Goal: Information Seeking & Learning: Learn about a topic

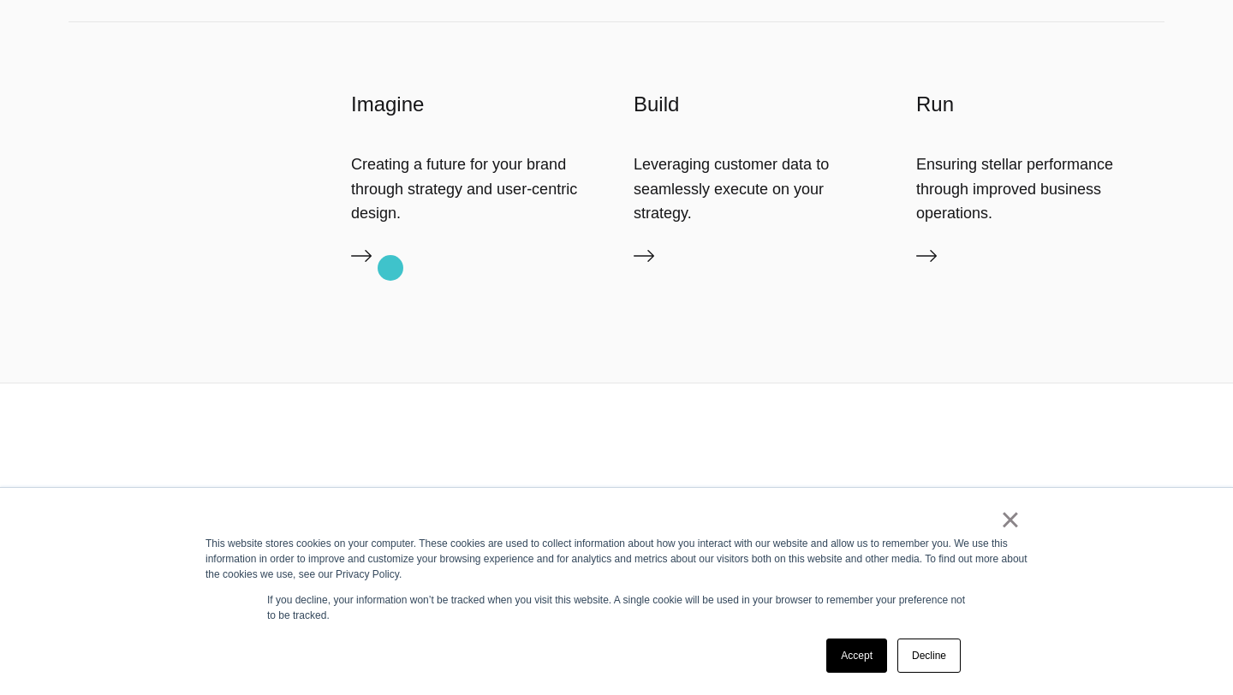
scroll to position [4990, 0]
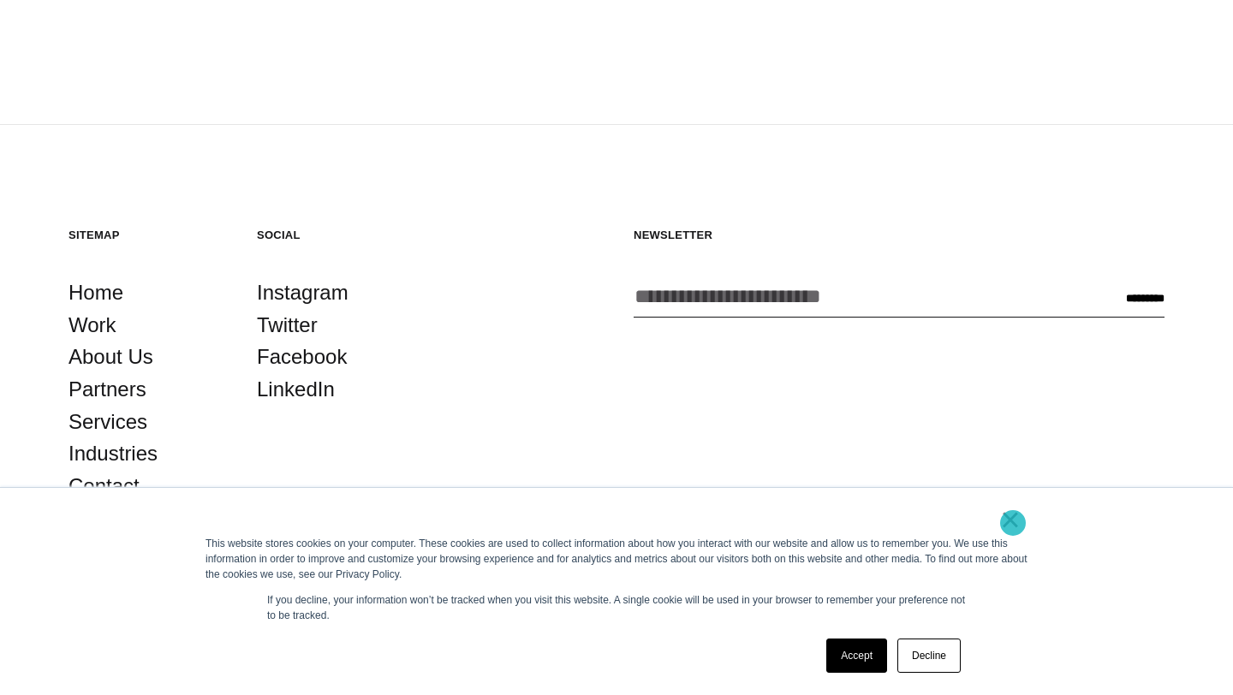
click at [1013, 524] on link "×" at bounding box center [1010, 519] width 21 height 15
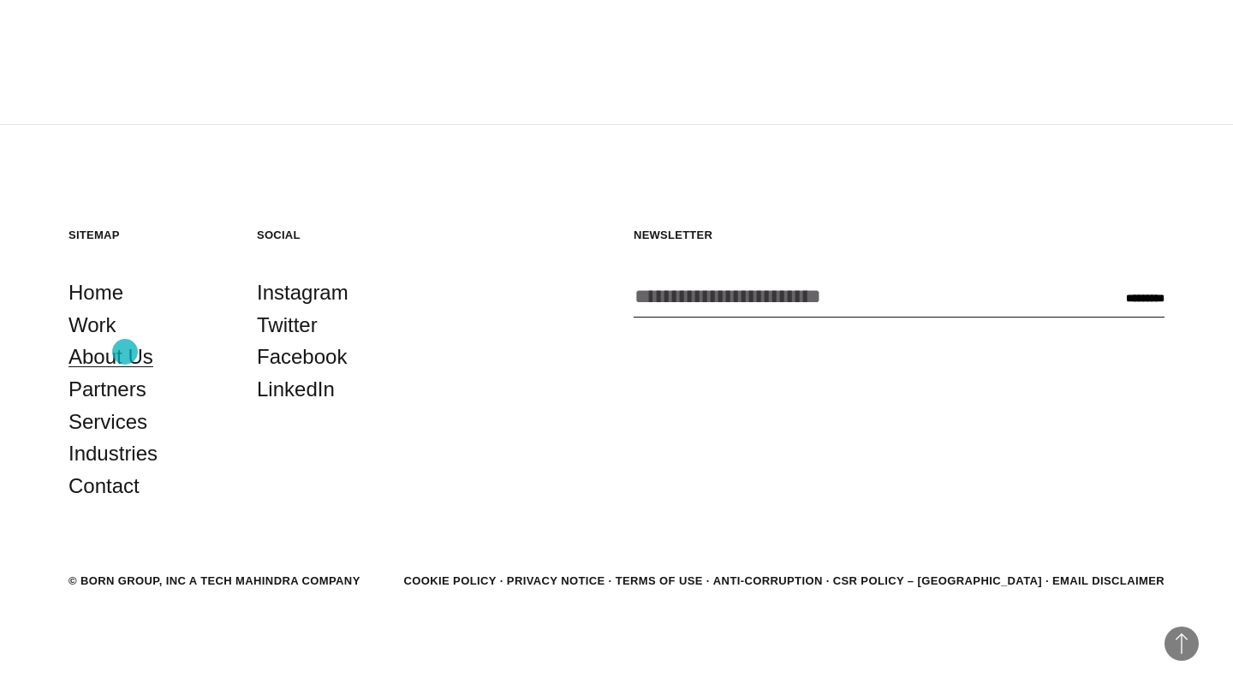
click at [124, 354] on link "About Us" at bounding box center [110, 357] width 85 height 33
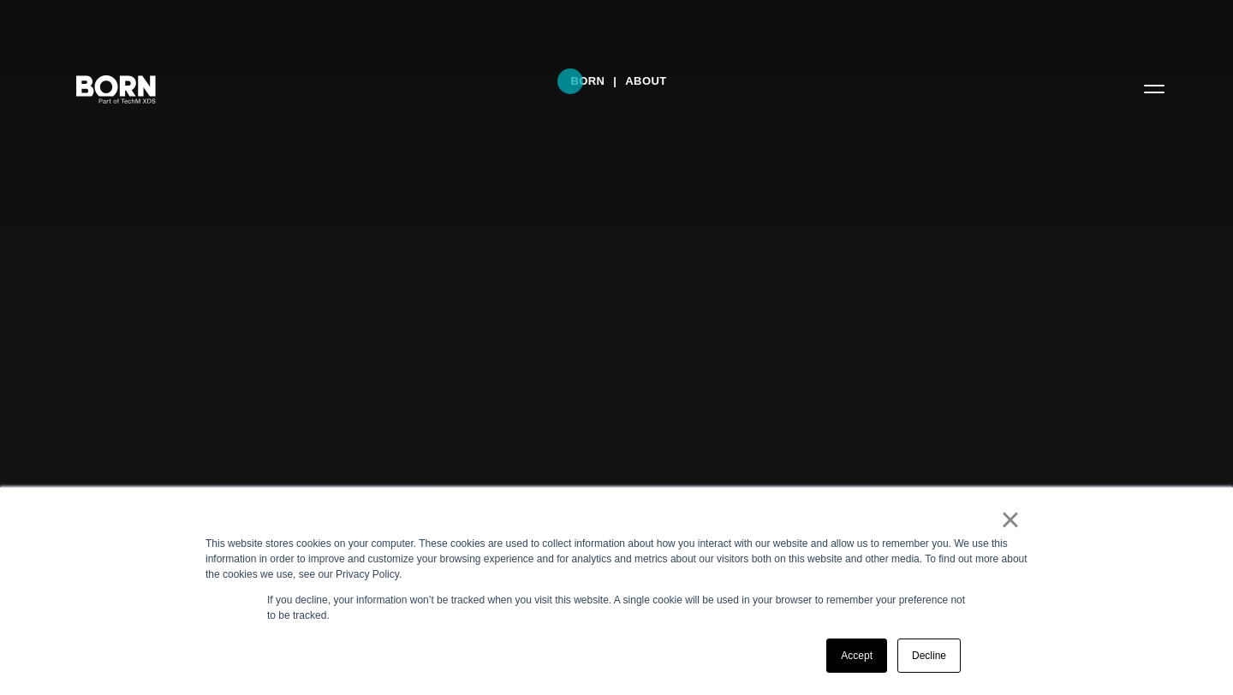
click at [571, 81] on link "BORN" at bounding box center [587, 81] width 34 height 26
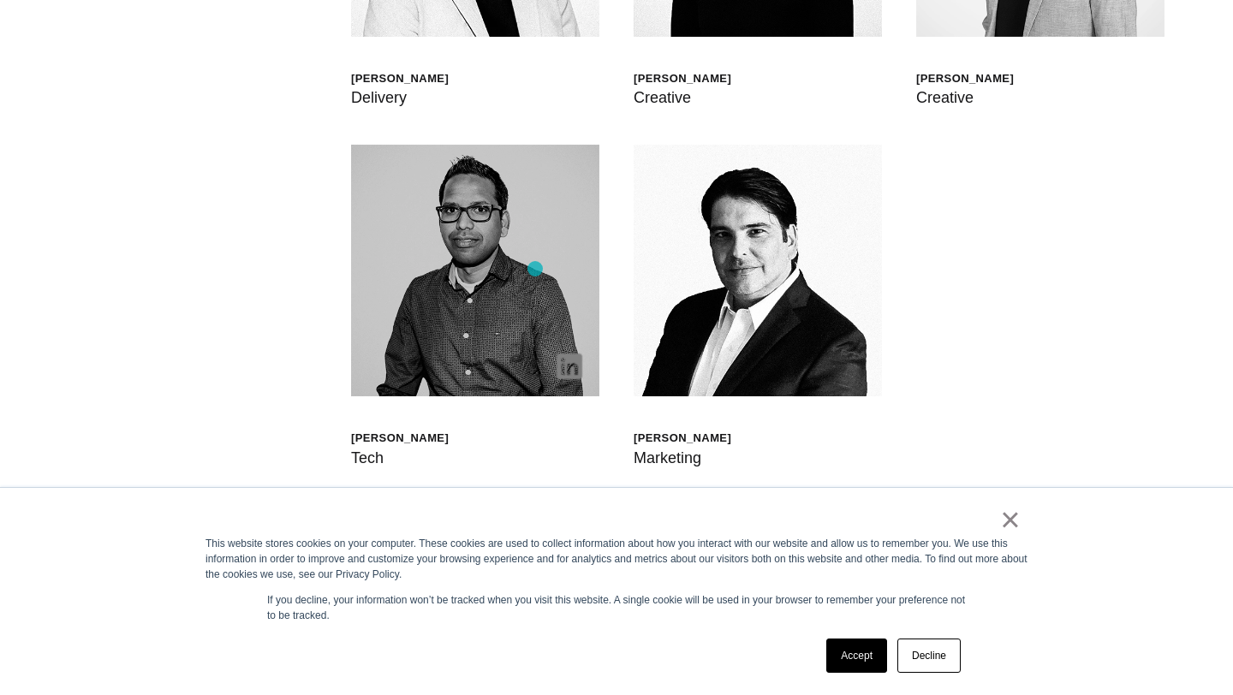
scroll to position [5186, 0]
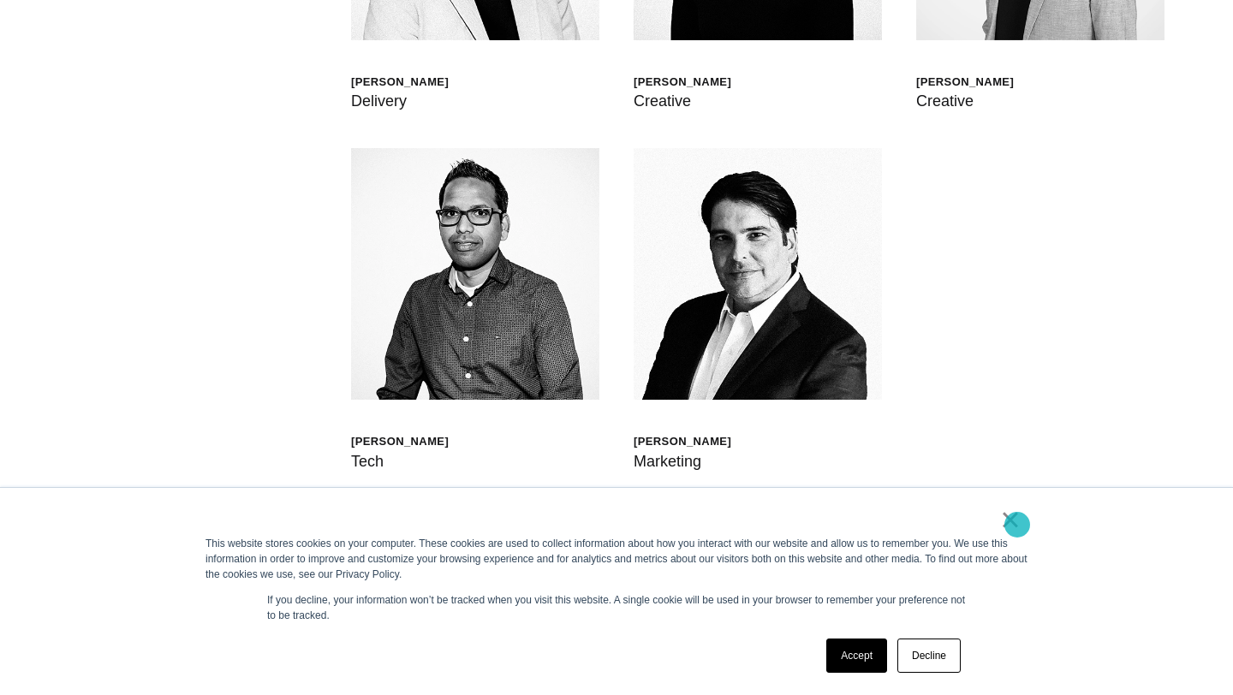
click at [1017, 525] on link "×" at bounding box center [1010, 519] width 21 height 15
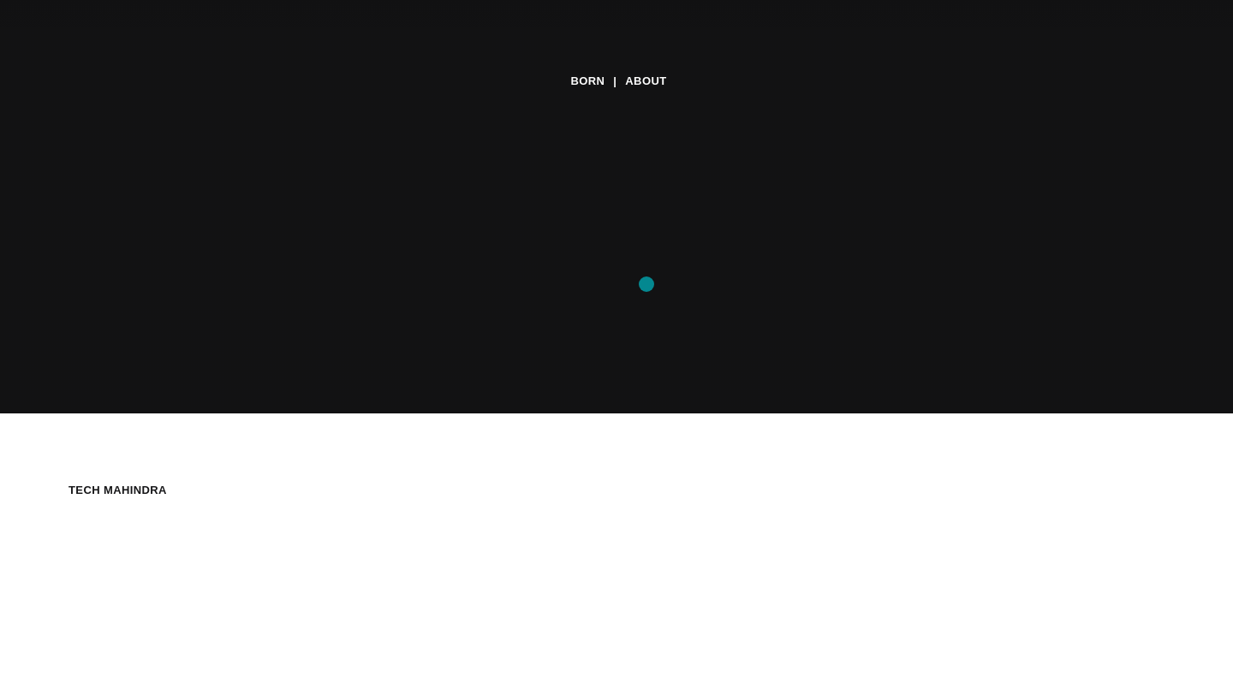
scroll to position [0, 0]
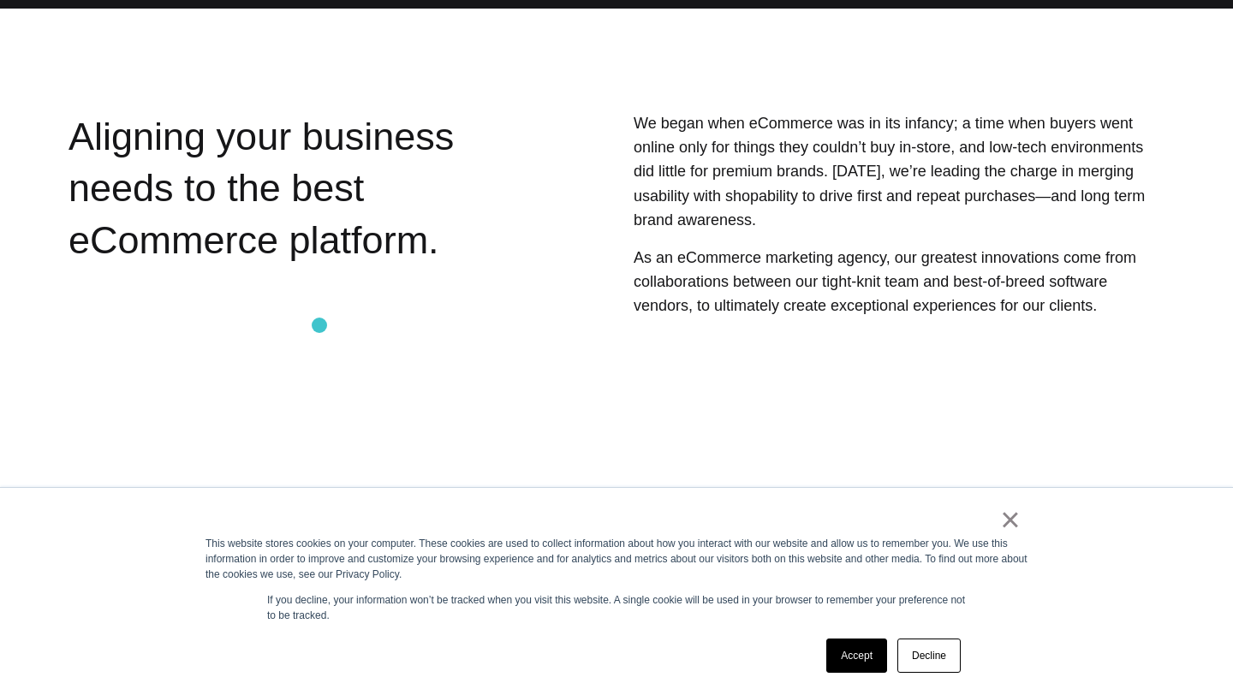
scroll to position [428, 0]
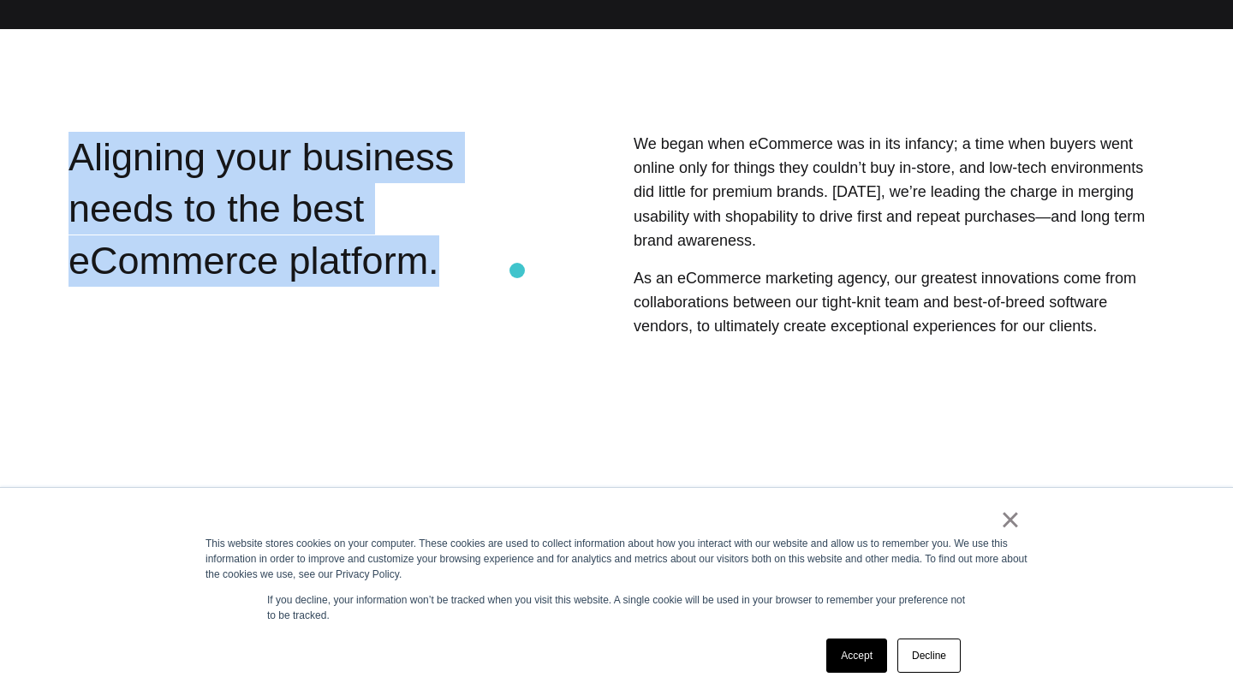
drag, startPoint x: 72, startPoint y: 145, endPoint x: 517, endPoint y: 271, distance: 462.7
click at [517, 271] on section "Aligning your business needs to the best eCommerce platform. We began when eCom…" at bounding box center [616, 280] width 1233 height 296
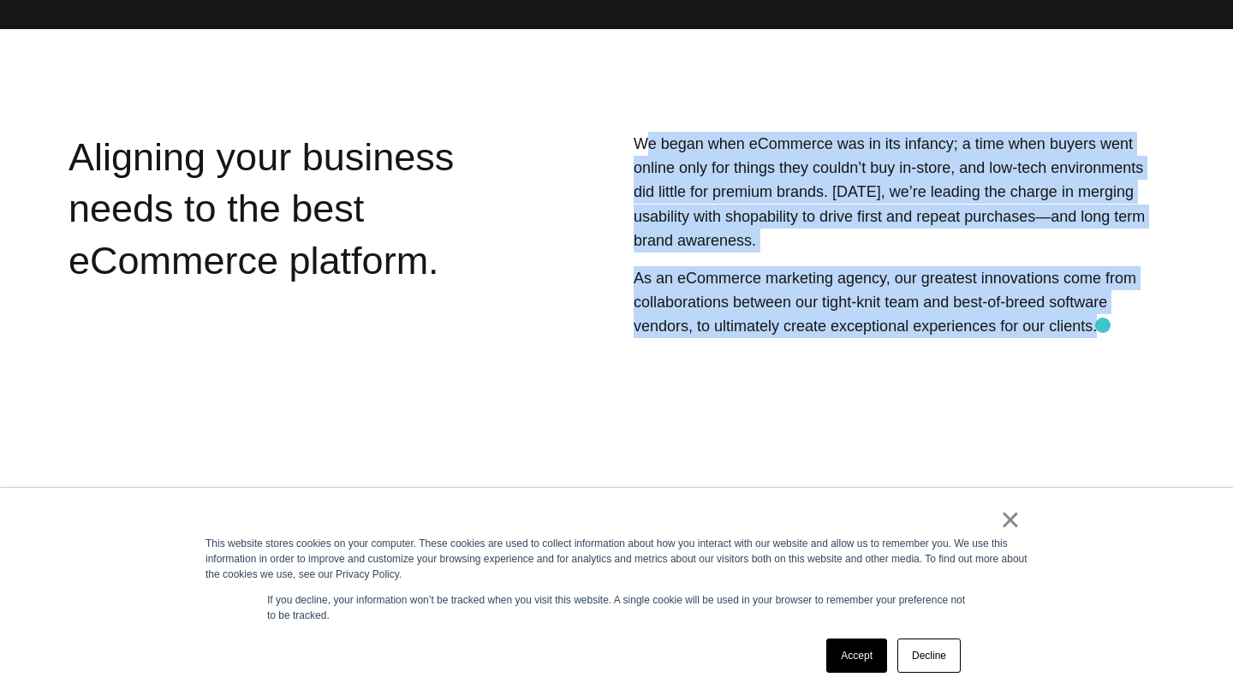
drag, startPoint x: 640, startPoint y: 134, endPoint x: 1108, endPoint y: 328, distance: 506.3
click at [1108, 328] on div "We began when eCommerce was in its infancy; a time when buyers went online only…" at bounding box center [851, 280] width 625 height 296
click at [1107, 328] on p "As an eCommerce marketing agency, our greatest innovations come from collaborat…" at bounding box center [899, 302] width 531 height 73
drag, startPoint x: 1107, startPoint y: 328, endPoint x: 606, endPoint y: 141, distance: 534.5
click at [606, 141] on div "We began when eCommerce was in its infancy; a time when buyers went online only…" at bounding box center [851, 280] width 625 height 296
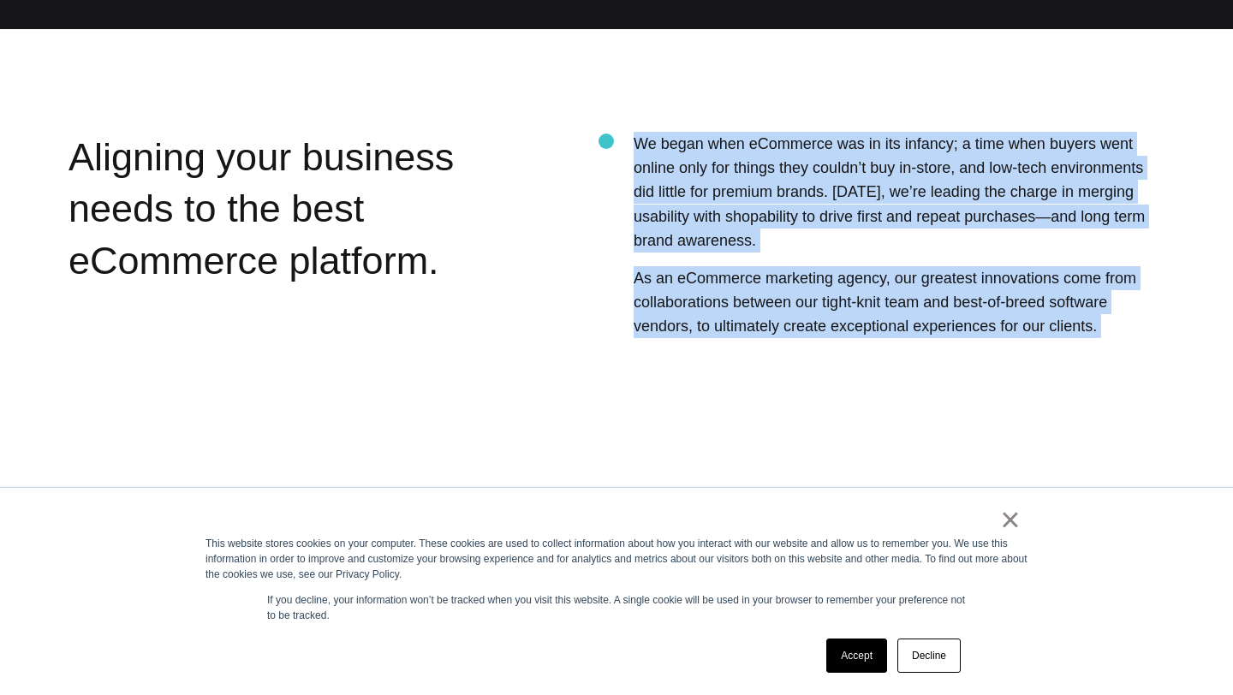
click at [606, 141] on div "We began when eCommerce was in its infancy; a time when buyers went online only…" at bounding box center [851, 280] width 625 height 296
drag, startPoint x: 606, startPoint y: 141, endPoint x: 1134, endPoint y: 329, distance: 559.7
click at [1134, 329] on div "We began when eCommerce was in its infancy; a time when buyers went online only…" at bounding box center [851, 280] width 625 height 296
click at [1134, 329] on p "As an eCommerce marketing agency, our greatest innovations come from collaborat…" at bounding box center [899, 302] width 531 height 73
drag, startPoint x: 1134, startPoint y: 329, endPoint x: 635, endPoint y: 121, distance: 540.0
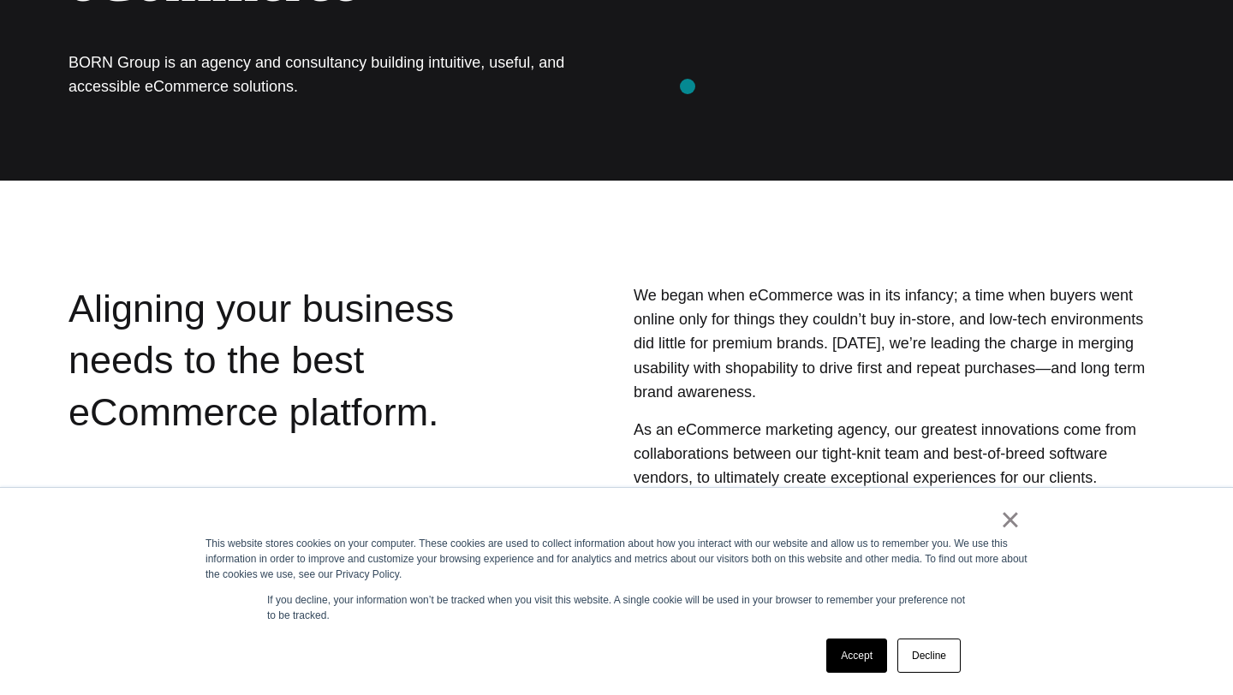
scroll to position [142, 0]
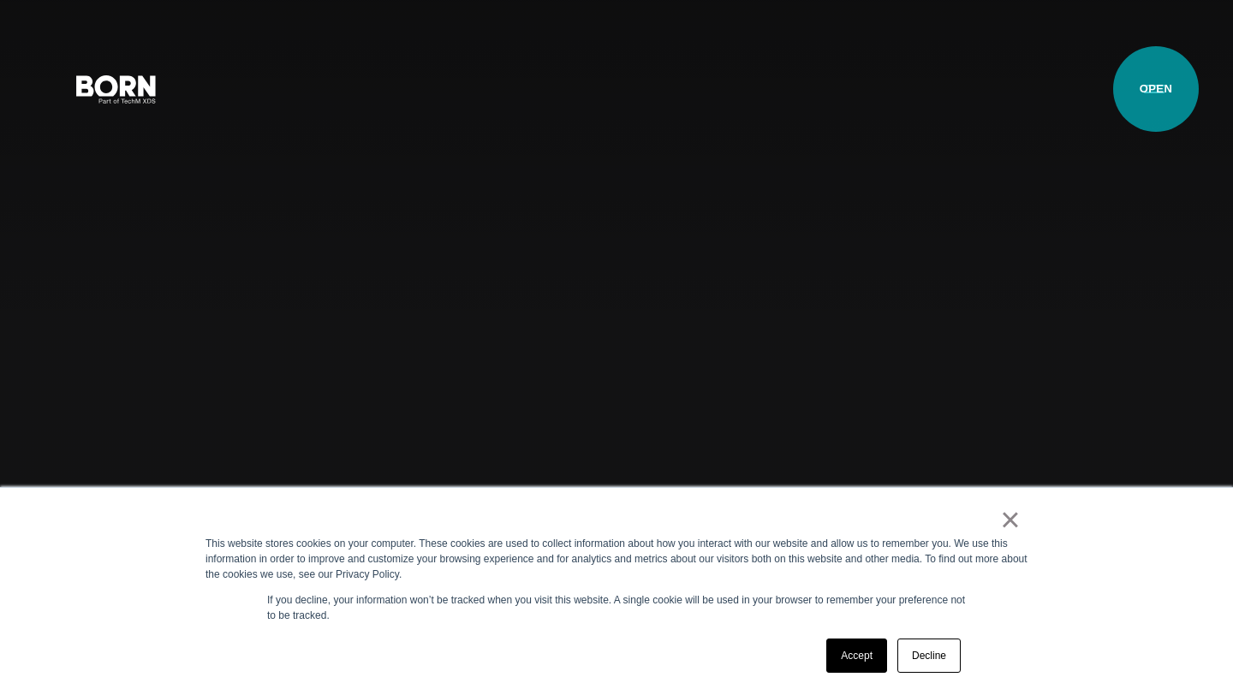
click at [1156, 89] on button "Primary Menu" at bounding box center [1154, 88] width 41 height 36
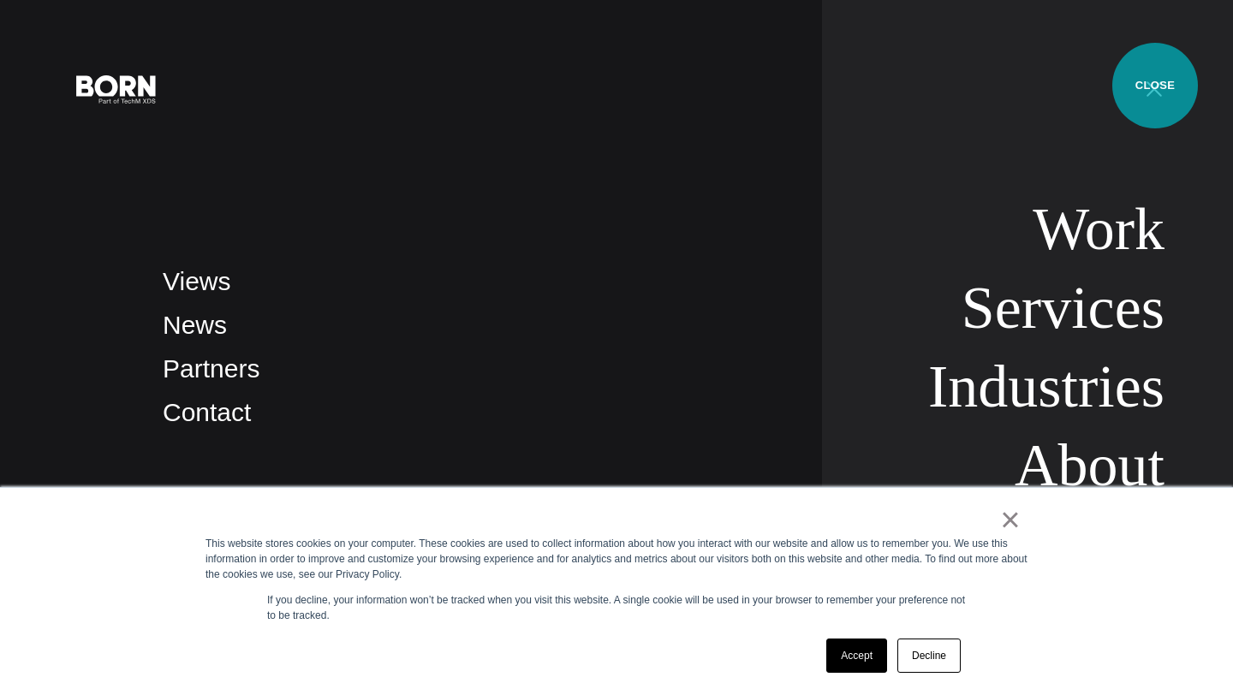
click at [1155, 86] on button "Primary Menu" at bounding box center [1154, 88] width 41 height 36
